Goal: Find specific page/section: Find specific page/section

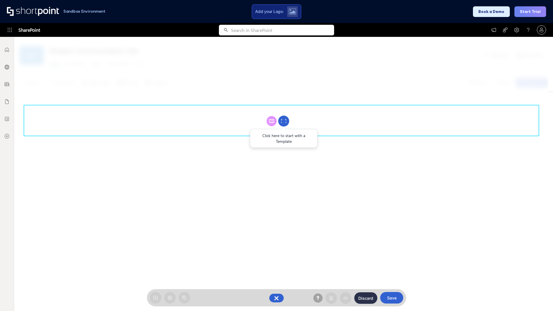
click at [283, 121] on circle at bounding box center [283, 121] width 11 height 11
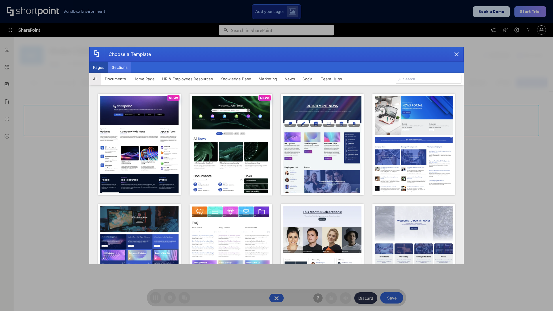
click at [119, 67] on button "Sections" at bounding box center [119, 68] width 23 height 12
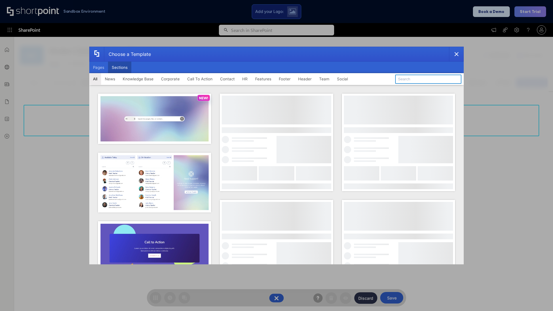
type input "Social"
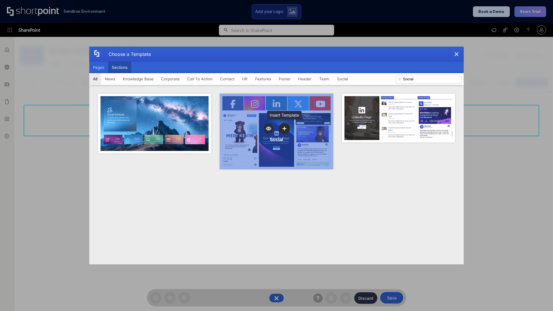
click at [284, 128] on icon "template selector" at bounding box center [284, 128] width 4 height 4
